Goal: Transaction & Acquisition: Register for event/course

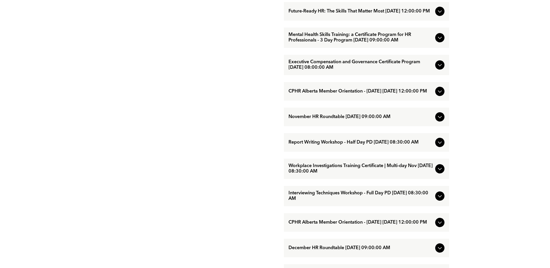
scroll to position [435, 0]
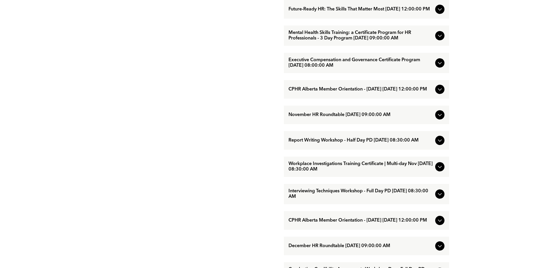
click at [442, 170] on icon at bounding box center [439, 166] width 7 height 7
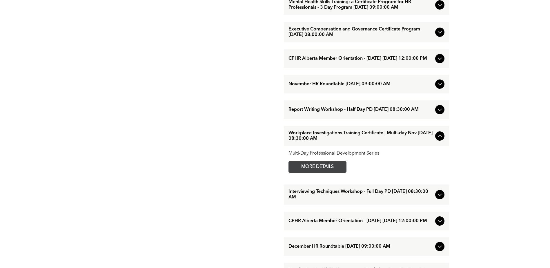
click at [335, 172] on span "MORE DETAILS" at bounding box center [317, 166] width 46 height 11
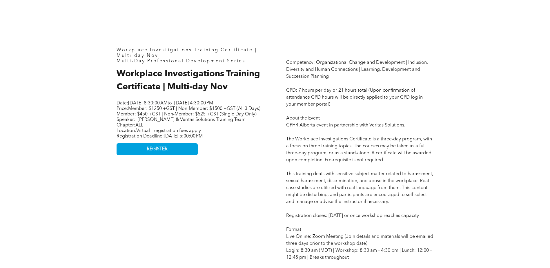
scroll to position [261, 0]
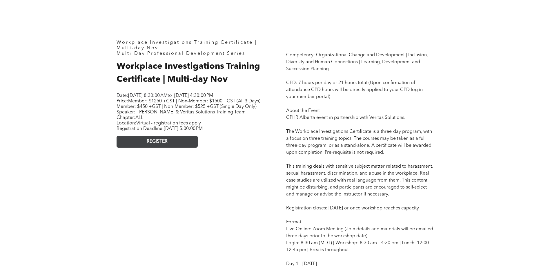
click at [154, 144] on span "REGISTER" at bounding box center [157, 142] width 21 height 6
